Goal: Communication & Community: Answer question/provide support

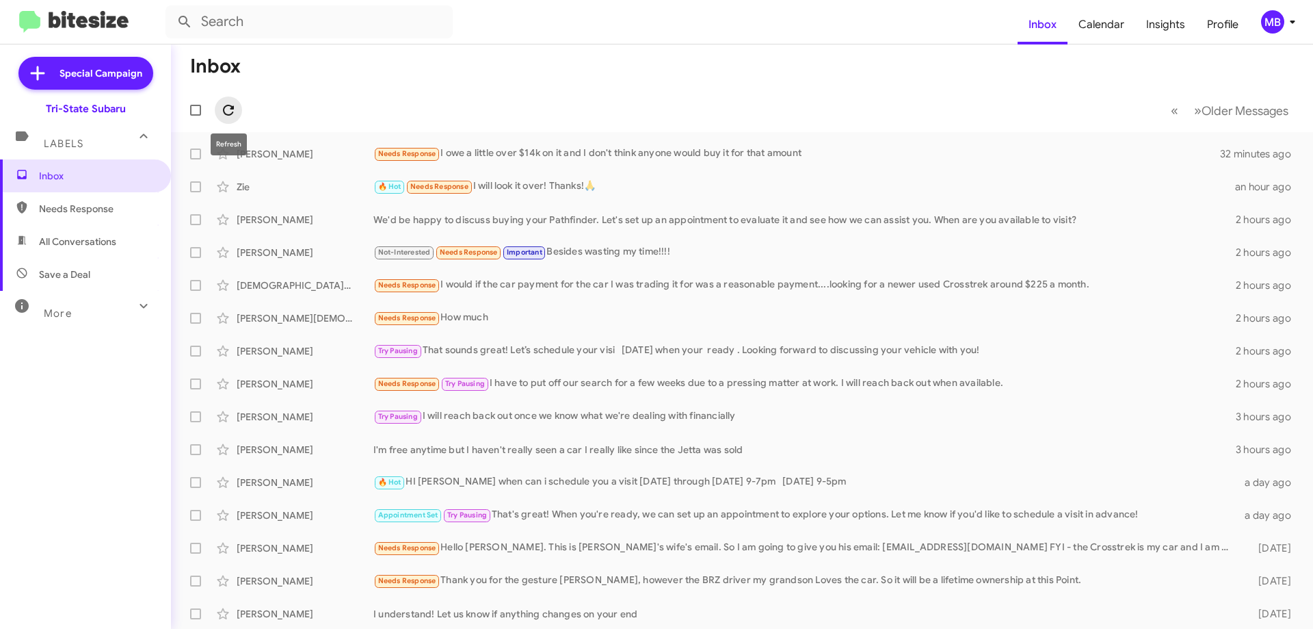
click at [234, 108] on icon at bounding box center [228, 110] width 11 height 11
click at [122, 202] on span "Needs Response" at bounding box center [97, 209] width 116 height 14
type input "in:needs-response"
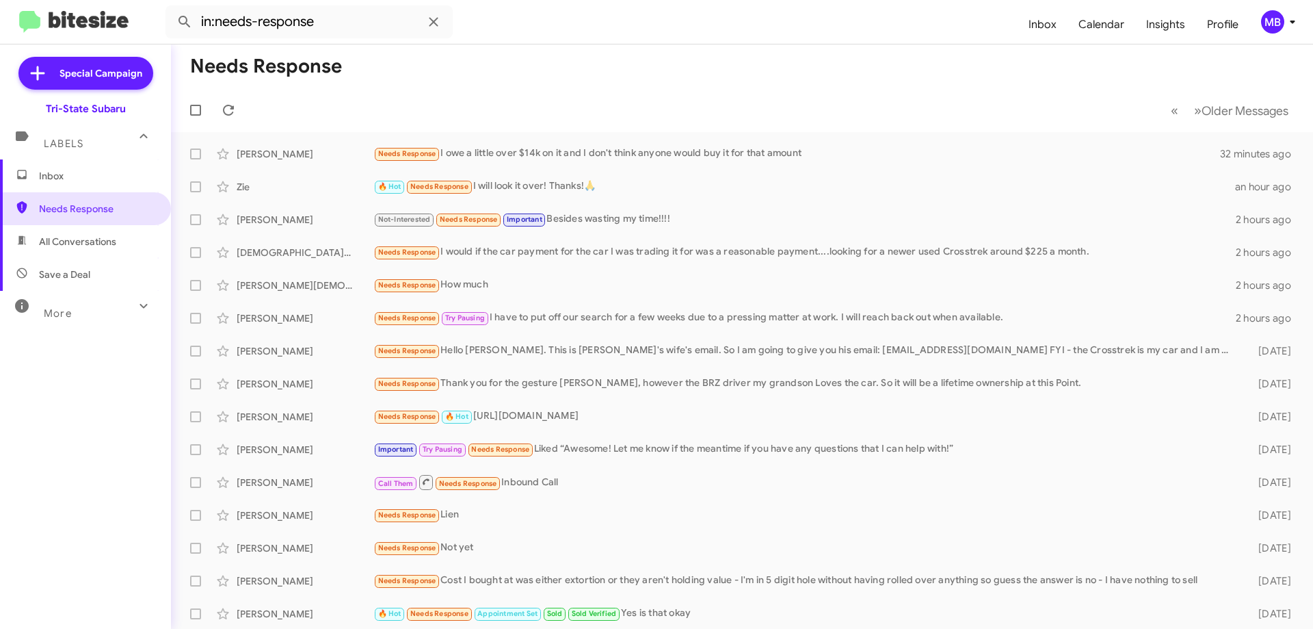
click at [126, 182] on span "Inbox" at bounding box center [85, 175] width 171 height 33
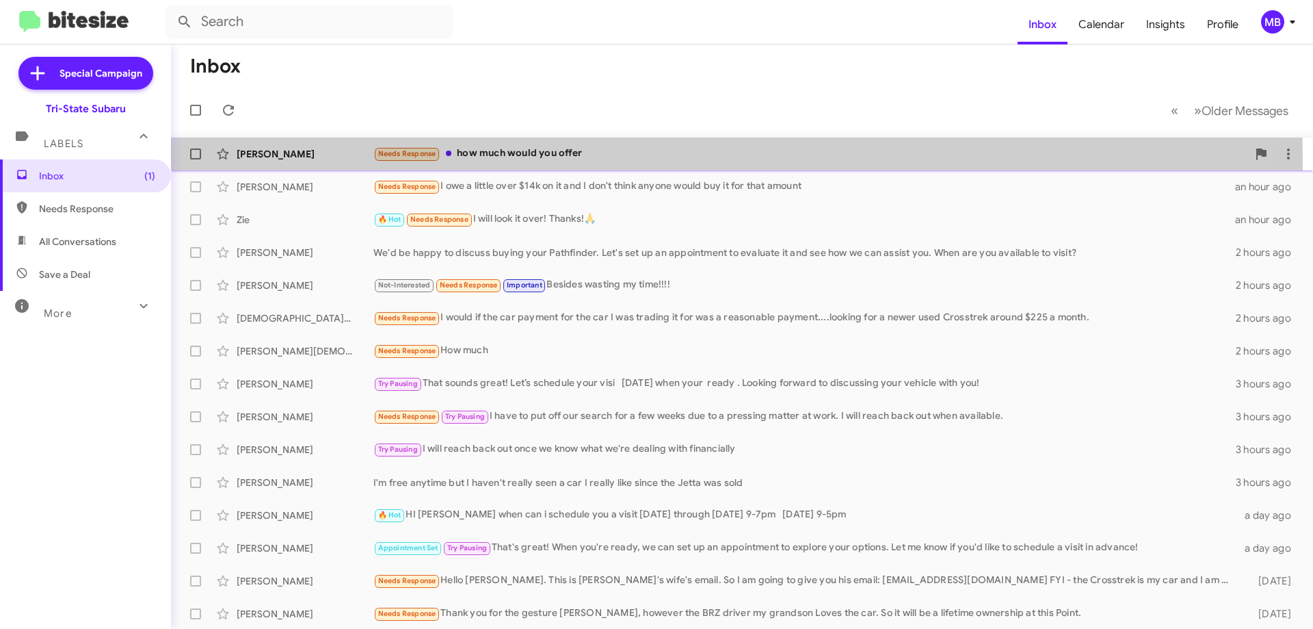
click at [333, 161] on div "[PERSON_NAME] Needs Response how much would you offer 3 minutes ago" at bounding box center [742, 153] width 1120 height 27
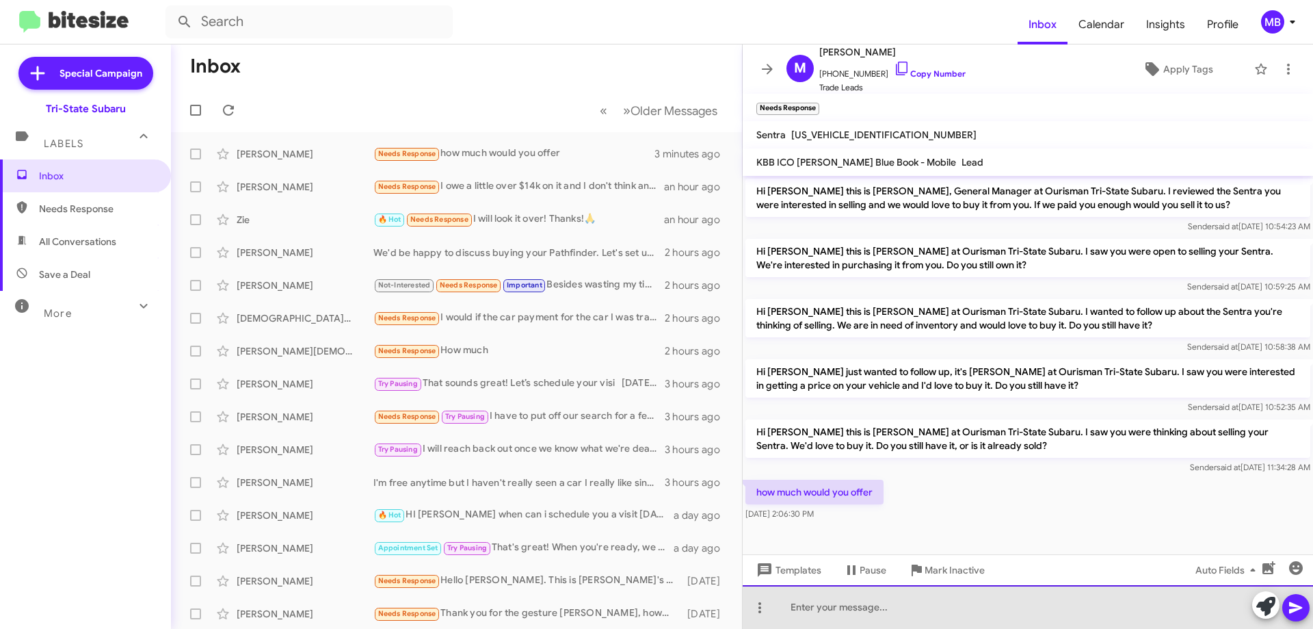
click at [862, 602] on div at bounding box center [1028, 607] width 570 height 44
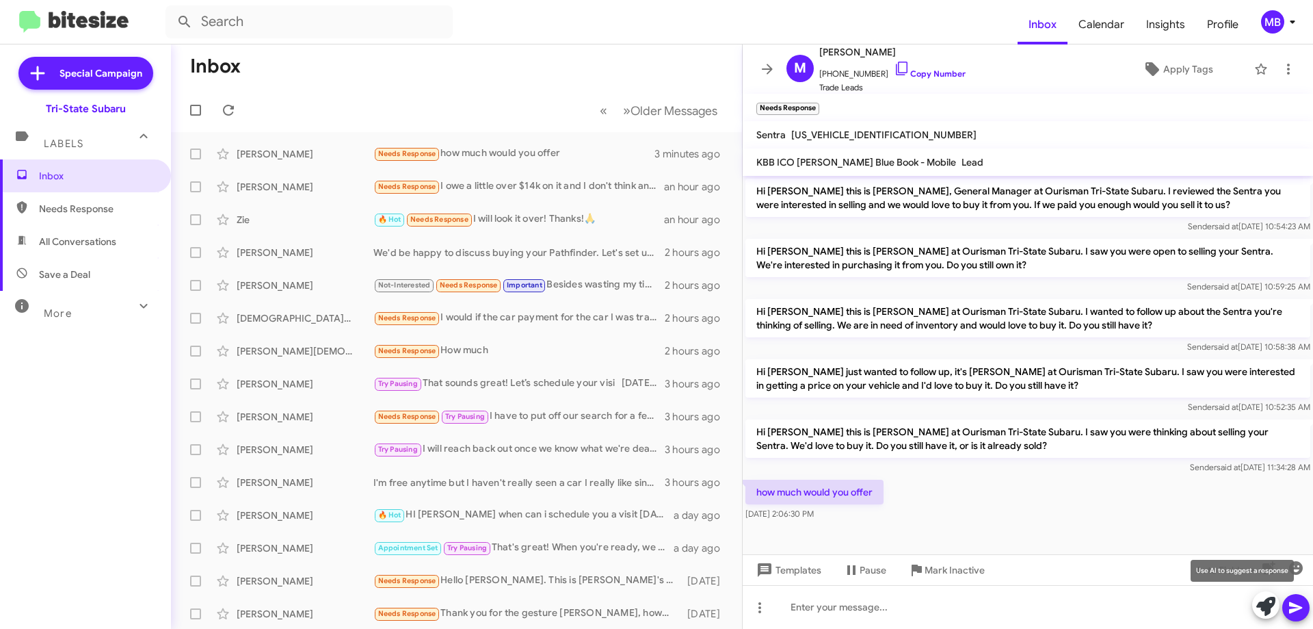
click at [1263, 610] on icon at bounding box center [1265, 605] width 19 height 19
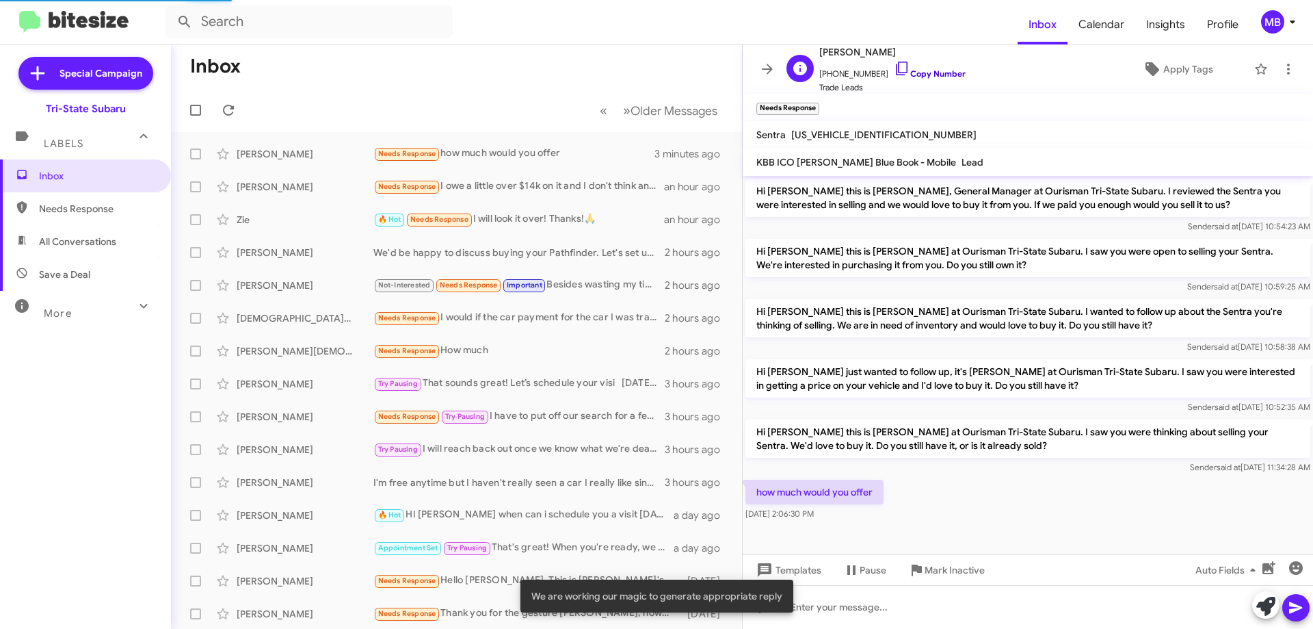
click at [933, 72] on link "Copy Number" at bounding box center [930, 73] width 72 height 10
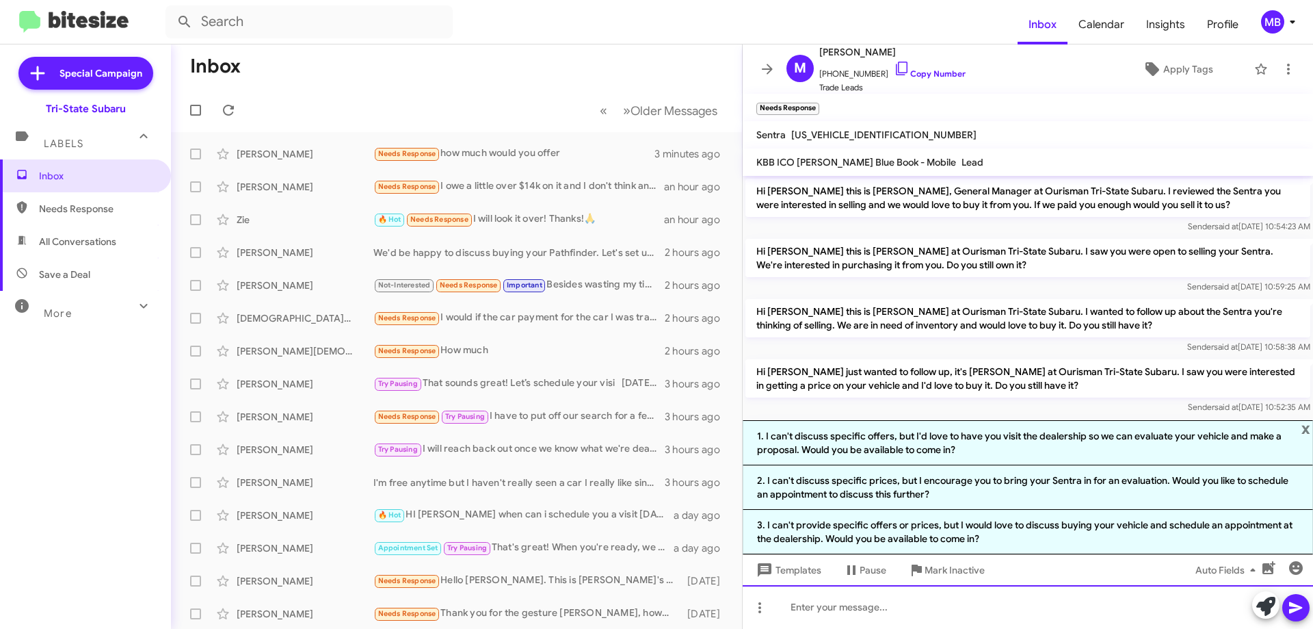
paste div
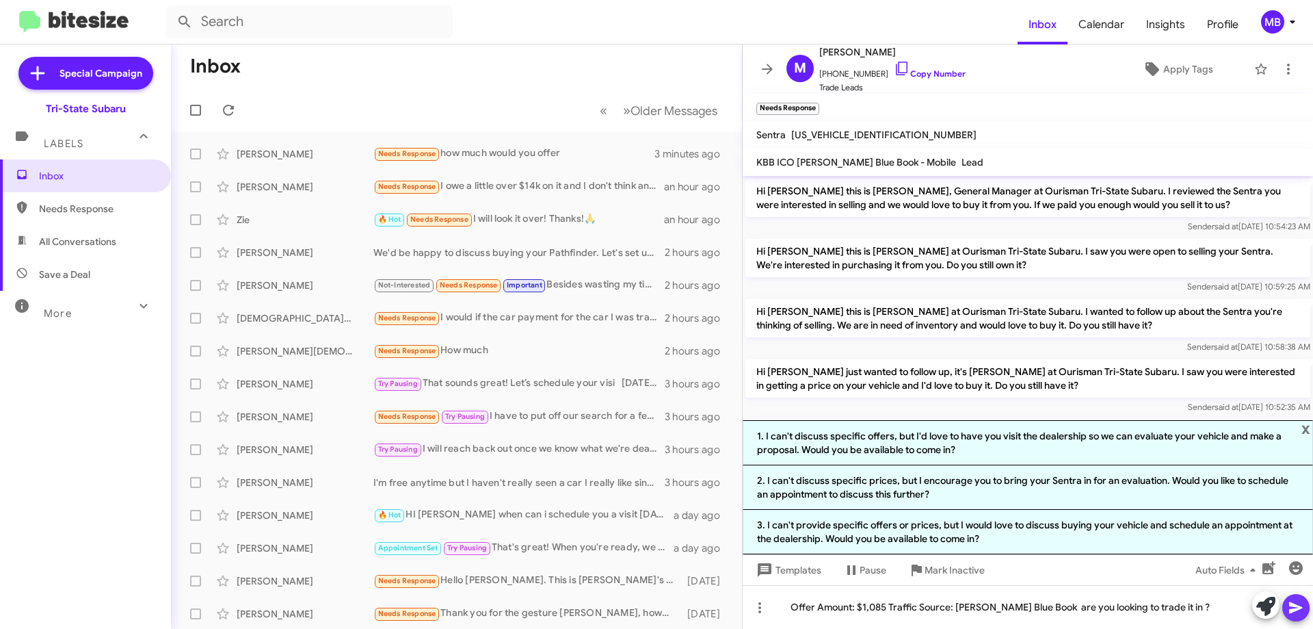
click at [1297, 611] on icon at bounding box center [1296, 607] width 16 height 16
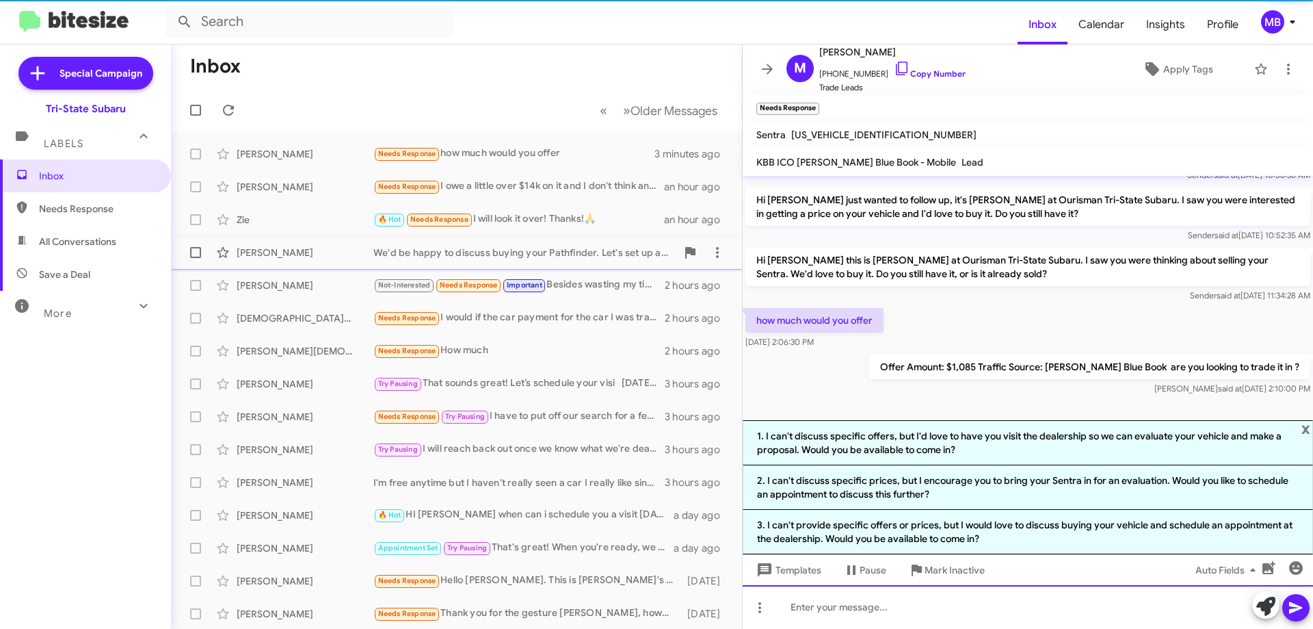
scroll to position [174, 0]
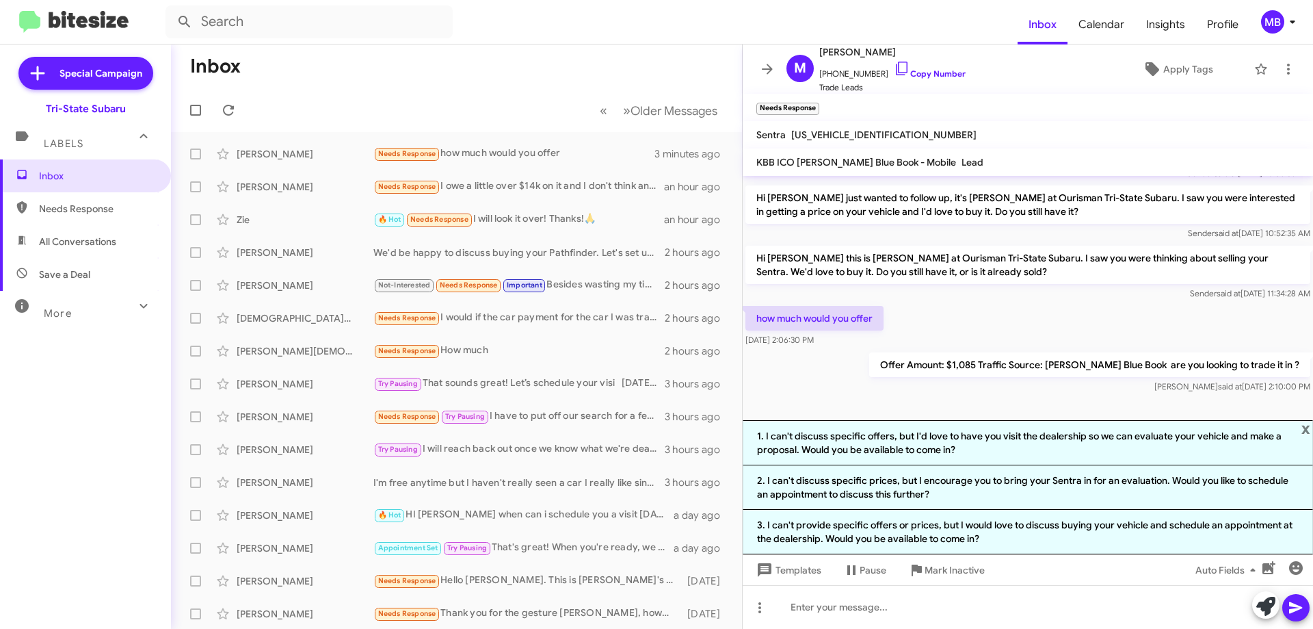
click at [95, 208] on span "Needs Response" at bounding box center [97, 209] width 116 height 14
type input "in:needs-response"
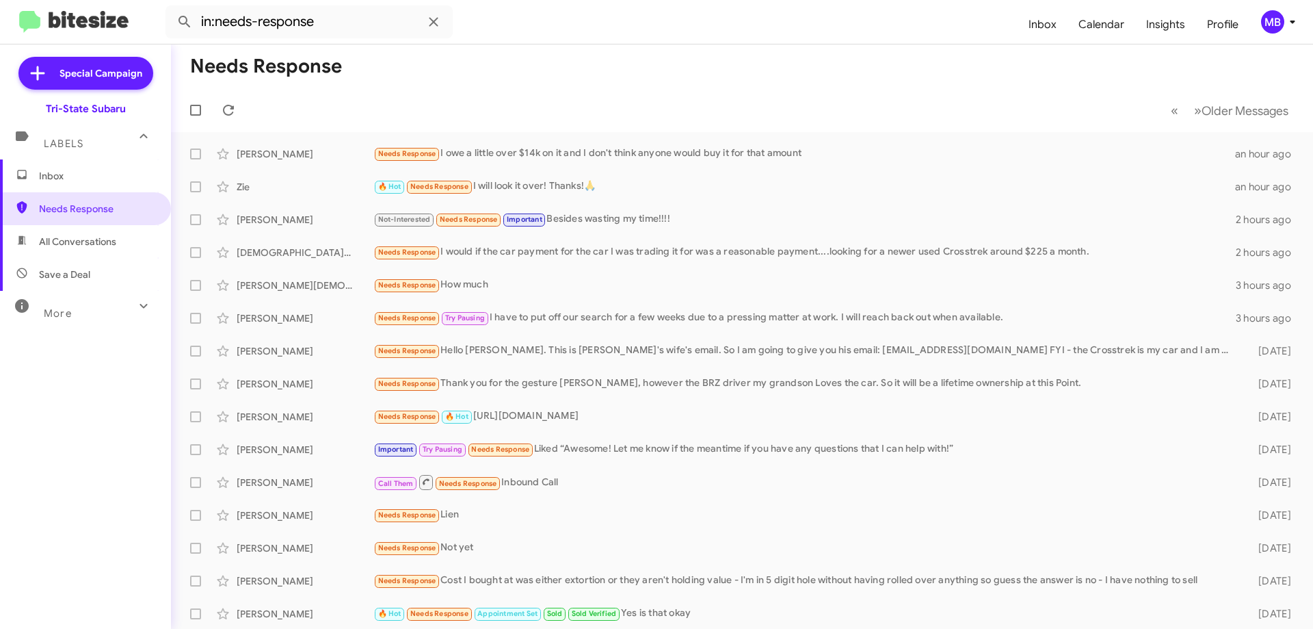
click at [129, 178] on span "Inbox" at bounding box center [97, 176] width 116 height 14
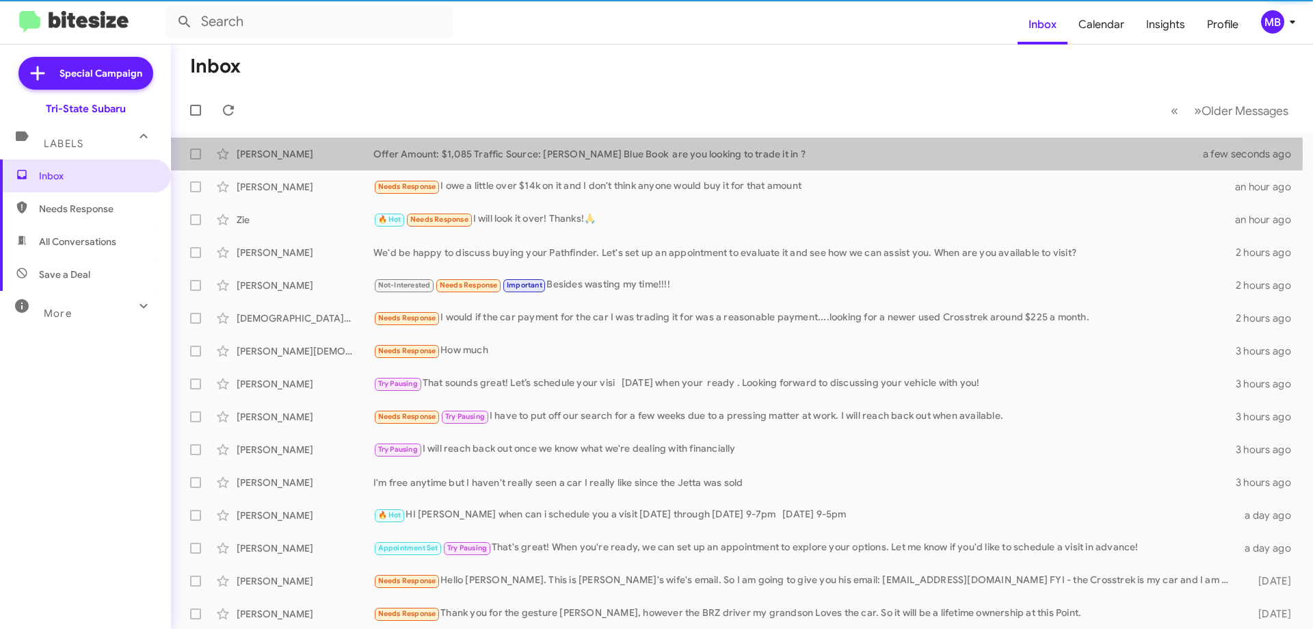
drag, startPoint x: 316, startPoint y: 154, endPoint x: 375, endPoint y: 129, distance: 64.7
click at [317, 154] on div "[PERSON_NAME]" at bounding box center [305, 154] width 137 height 14
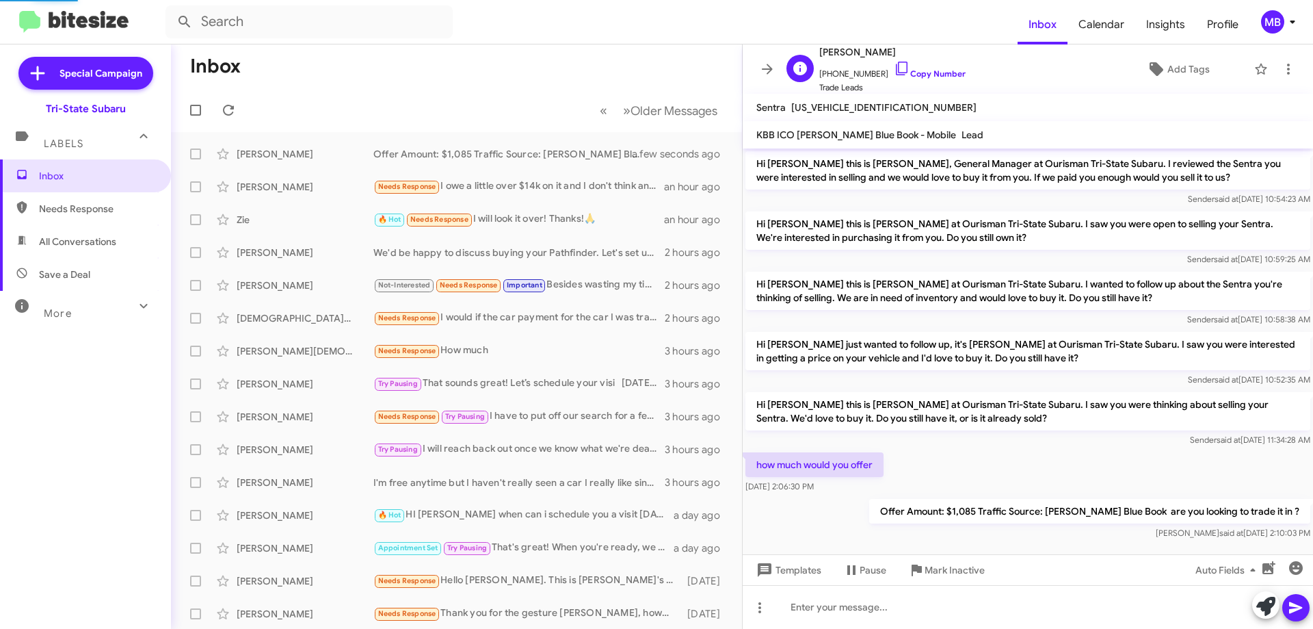
scroll to position [12, 0]
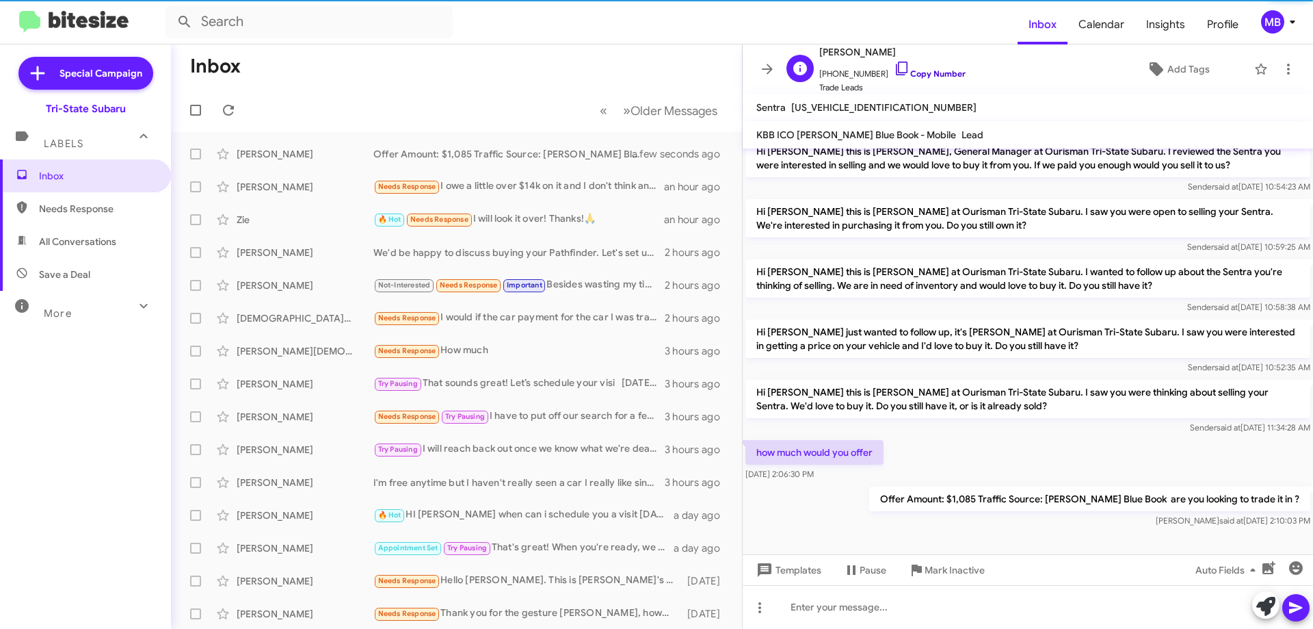
click at [934, 70] on link "Copy Number" at bounding box center [930, 73] width 72 height 10
